Goal: Entertainment & Leisure: Consume media (video, audio)

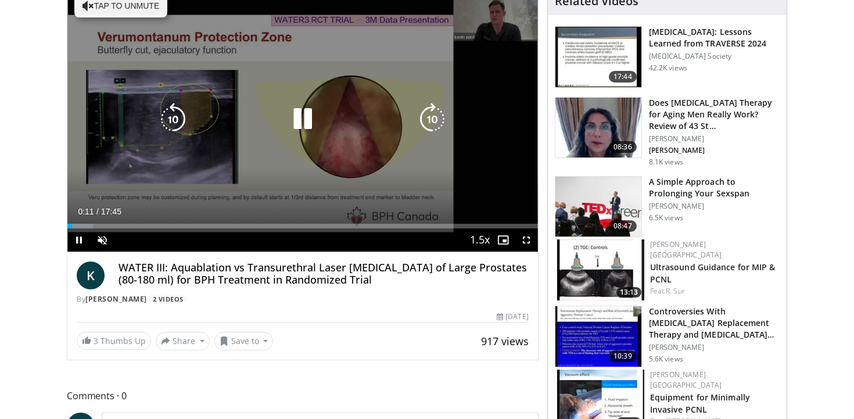
scroll to position [137, 0]
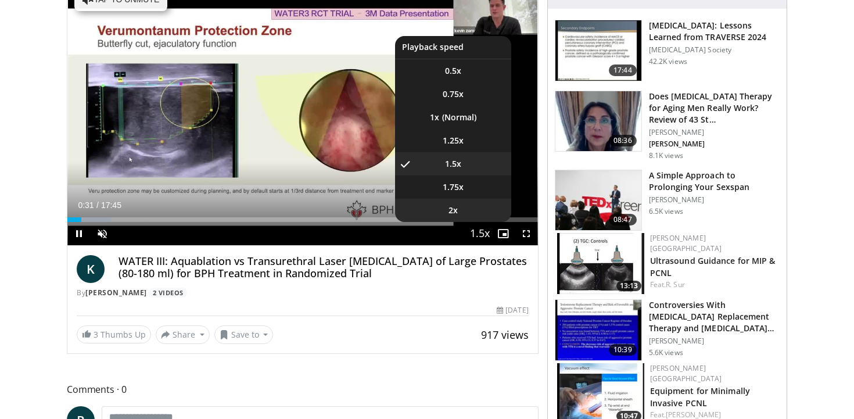
click at [463, 217] on li "2x" at bounding box center [453, 210] width 116 height 23
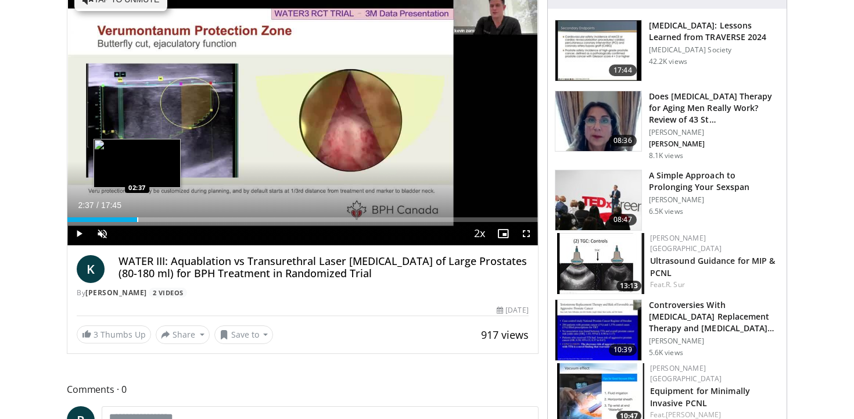
click at [137, 217] on div "Progress Bar" at bounding box center [137, 219] width 1 height 5
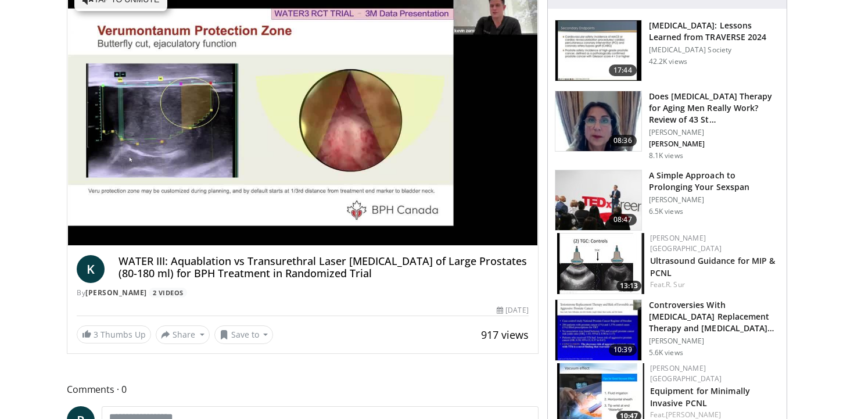
click at [152, 219] on div "10 seconds Tap to unmute" at bounding box center [302, 113] width 471 height 264
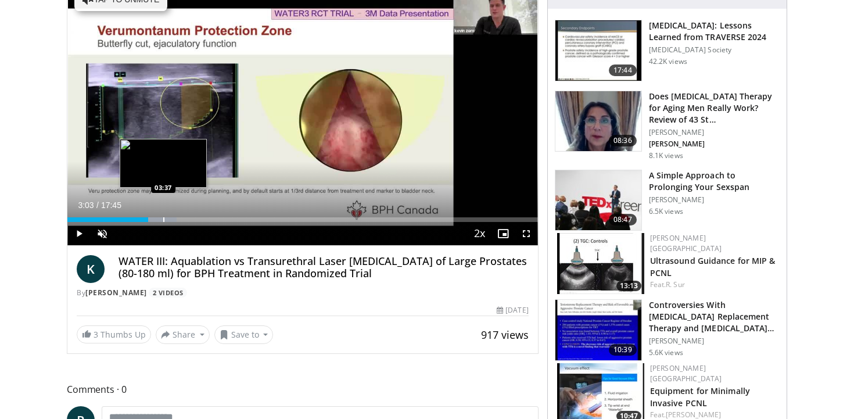
click at [163, 219] on div "Progress Bar" at bounding box center [163, 219] width 1 height 5
click at [184, 220] on div "Progress Bar" at bounding box center [184, 219] width 1 height 5
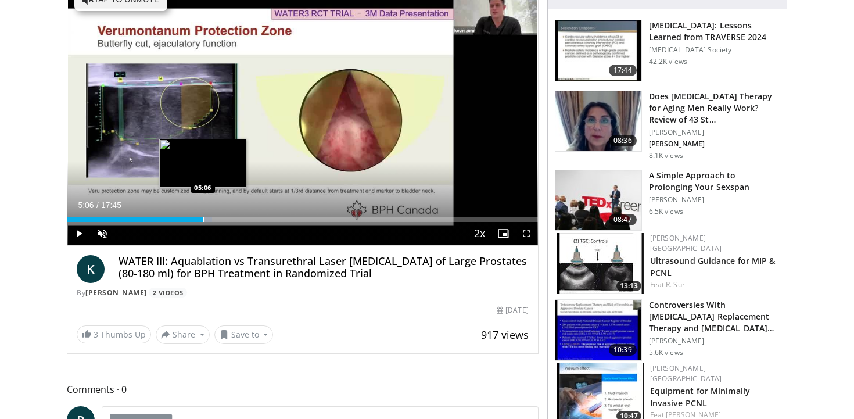
click at [203, 219] on div "Progress Bar" at bounding box center [203, 219] width 1 height 5
click at [221, 219] on div "Progress Bar" at bounding box center [221, 219] width 1 height 5
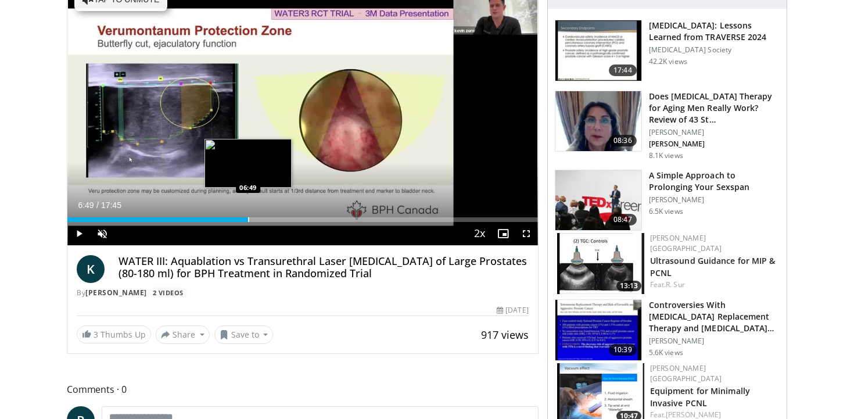
click at [248, 219] on div "Progress Bar" at bounding box center [248, 219] width 1 height 5
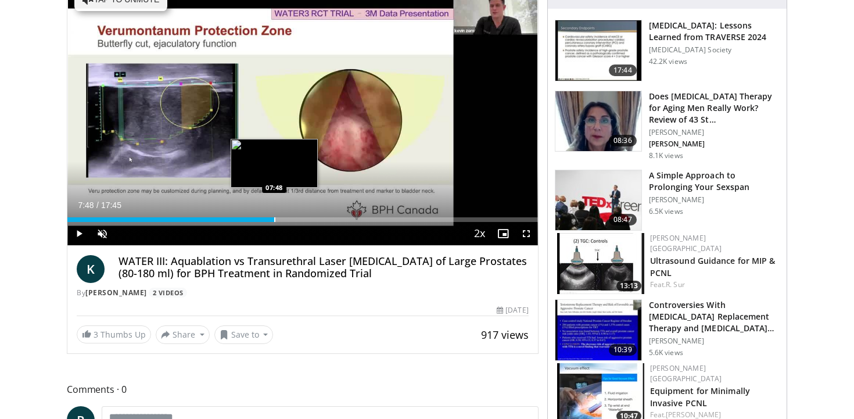
click at [274, 219] on div "Progress Bar" at bounding box center [274, 219] width 1 height 5
click at [285, 217] on div "Progress Bar" at bounding box center [285, 219] width 1 height 5
click at [299, 219] on div "Progress Bar" at bounding box center [293, 219] width 40 height 5
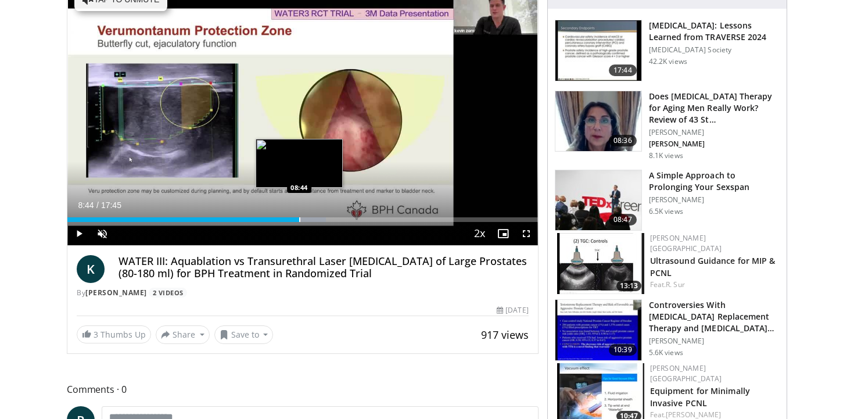
click at [299, 219] on div "Loaded : 54.92% 08:44 08:44" at bounding box center [302, 219] width 471 height 5
click at [309, 221] on div "Progress Bar" at bounding box center [309, 219] width 1 height 5
click at [323, 220] on div "Progress Bar" at bounding box center [323, 219] width 1 height 5
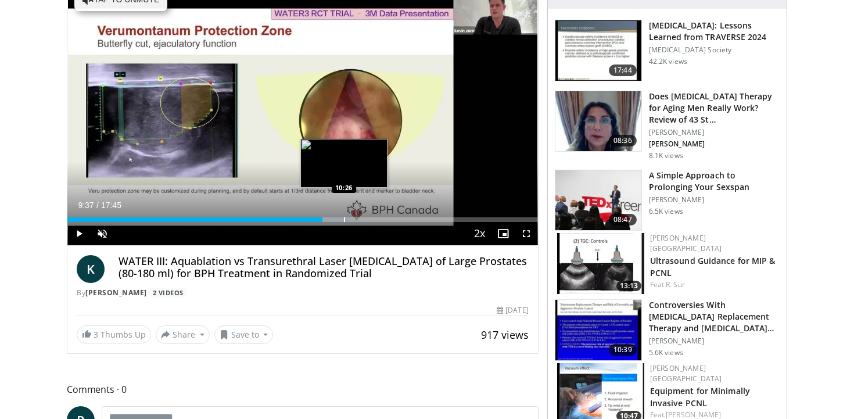
click at [344, 219] on div "Progress Bar" at bounding box center [344, 219] width 1 height 5
click at [357, 217] on div "Progress Bar" at bounding box center [357, 219] width 1 height 5
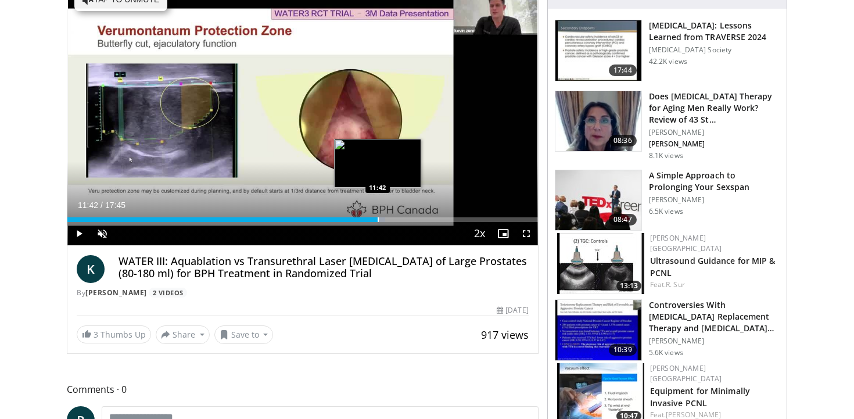
click at [378, 217] on div "Progress Bar" at bounding box center [378, 219] width 1 height 5
click at [385, 218] on div "Progress Bar" at bounding box center [385, 219] width 1 height 5
click at [386, 221] on div "Progress Bar" at bounding box center [386, 219] width 1 height 5
click at [387, 221] on div "Progress Bar" at bounding box center [387, 219] width 1 height 5
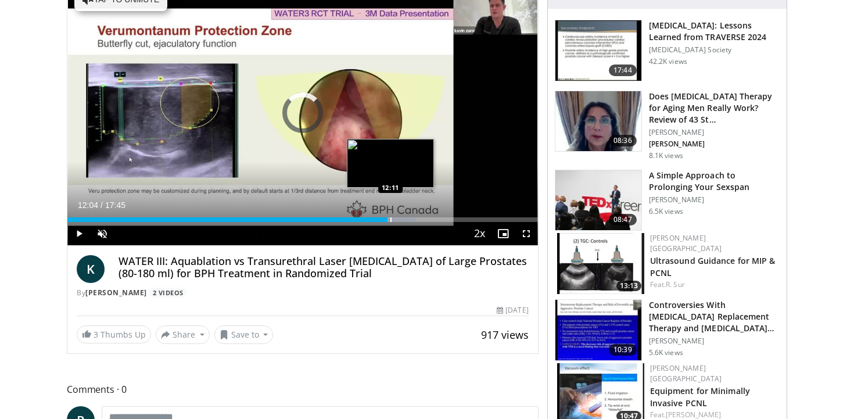
click at [391, 220] on div "Progress Bar" at bounding box center [391, 219] width 1 height 5
click at [396, 219] on div "Progress Bar" at bounding box center [396, 219] width 1 height 5
click at [400, 219] on div "Progress Bar" at bounding box center [400, 219] width 1 height 5
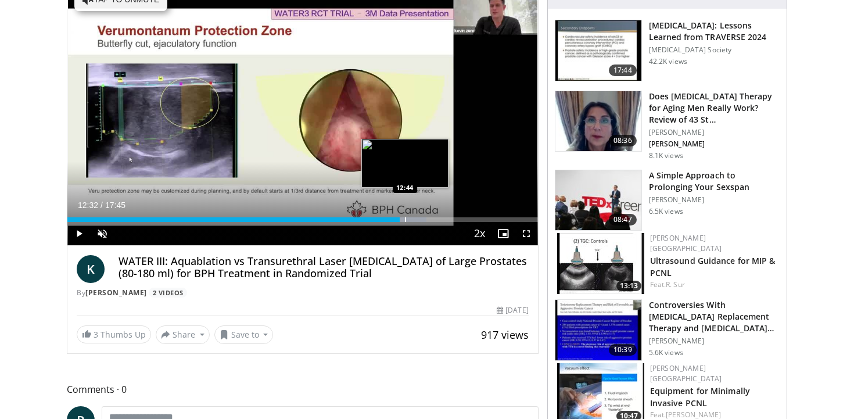
click at [405, 219] on div "Progress Bar" at bounding box center [405, 219] width 1 height 5
click at [410, 219] on div "Progress Bar" at bounding box center [410, 219] width 1 height 5
click at [415, 219] on div "Progress Bar" at bounding box center [415, 219] width 1 height 5
click at [421, 220] on div "Progress Bar" at bounding box center [421, 219] width 1 height 5
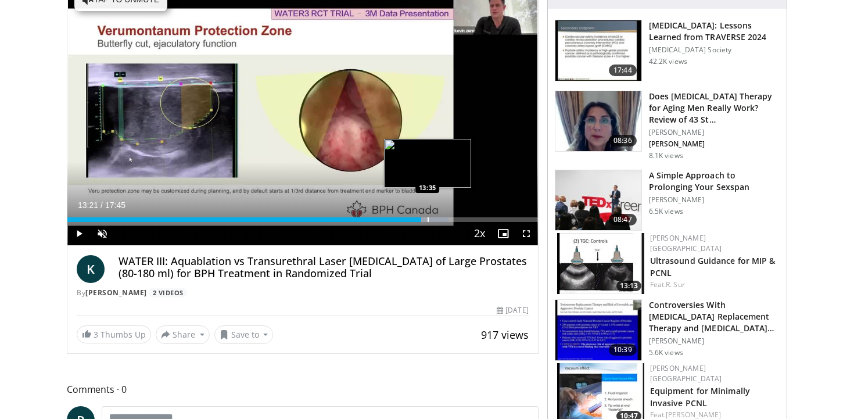
click at [428, 220] on div "Progress Bar" at bounding box center [428, 219] width 1 height 5
click at [434, 220] on div "Progress Bar" at bounding box center [434, 219] width 1 height 5
click at [442, 219] on div "Progress Bar" at bounding box center [442, 219] width 1 height 5
click at [447, 218] on div "Progress Bar" at bounding box center [447, 219] width 1 height 5
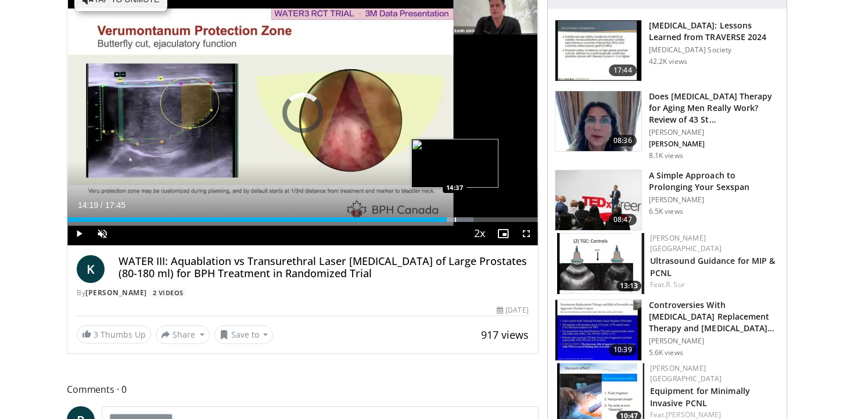
click at [455, 218] on div "Progress Bar" at bounding box center [455, 219] width 1 height 5
click at [463, 220] on div "Progress Bar" at bounding box center [467, 219] width 34 height 5
click at [471, 220] on div "Progress Bar" at bounding box center [471, 219] width 1 height 5
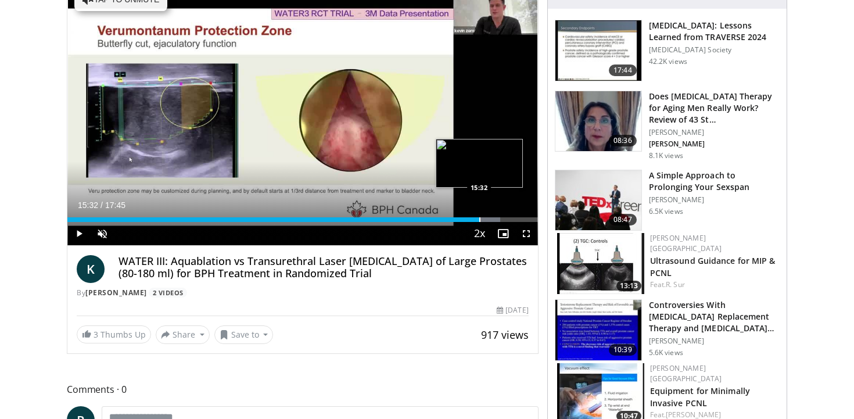
click at [480, 219] on div "Progress Bar" at bounding box center [480, 219] width 1 height 5
click at [485, 219] on div "Progress Bar" at bounding box center [485, 219] width 1 height 5
click at [492, 218] on div "Progress Bar" at bounding box center [492, 219] width 1 height 5
click at [499, 218] on div "Progress Bar" at bounding box center [499, 219] width 1 height 5
click at [509, 218] on div "Progress Bar" at bounding box center [509, 219] width 1 height 5
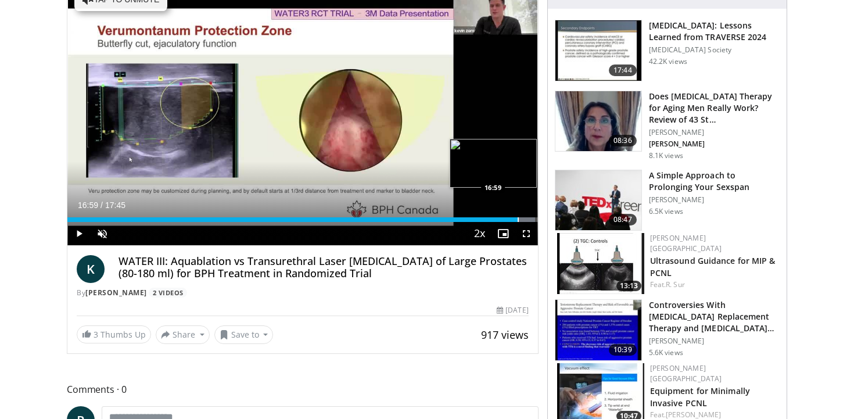
click at [518, 218] on div "Progress Bar" at bounding box center [518, 219] width 1 height 5
click at [521, 218] on div "Progress Bar" at bounding box center [521, 219] width 1 height 5
click at [530, 218] on div "Progress Bar" at bounding box center [530, 219] width 1 height 5
click at [525, 220] on div "Progress Bar" at bounding box center [525, 219] width 1 height 5
